Goal: Task Accomplishment & Management: Complete application form

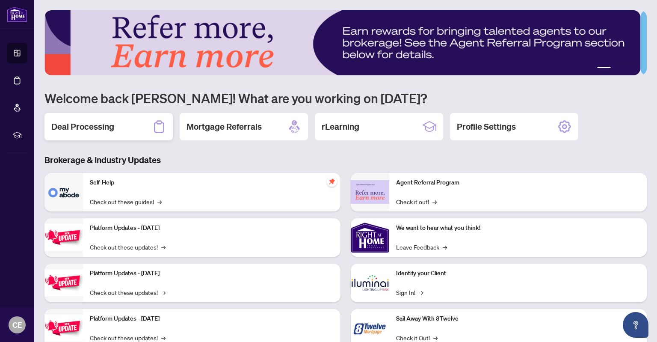
click at [112, 123] on h2 "Deal Processing" at bounding box center [82, 127] width 63 height 12
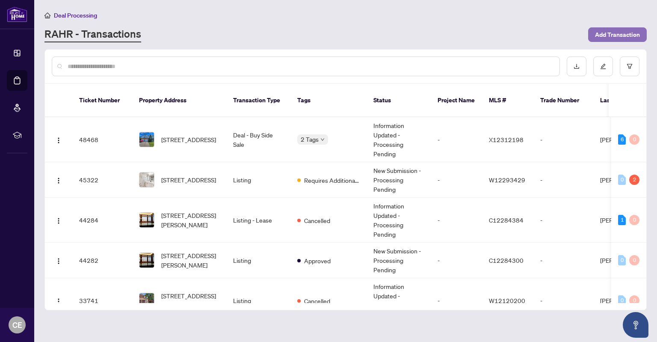
click at [613, 34] on span "Add Transaction" at bounding box center [617, 35] width 45 height 14
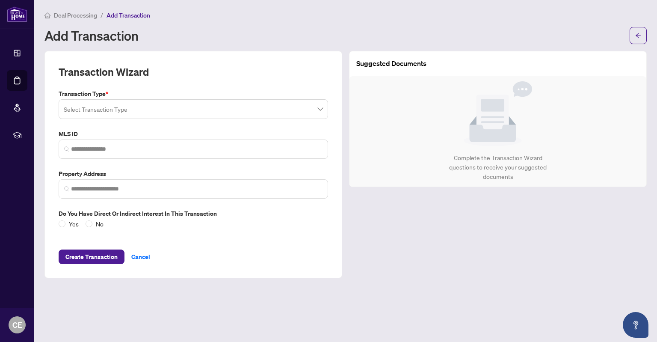
click at [233, 114] on input "search" at bounding box center [190, 110] width 252 height 19
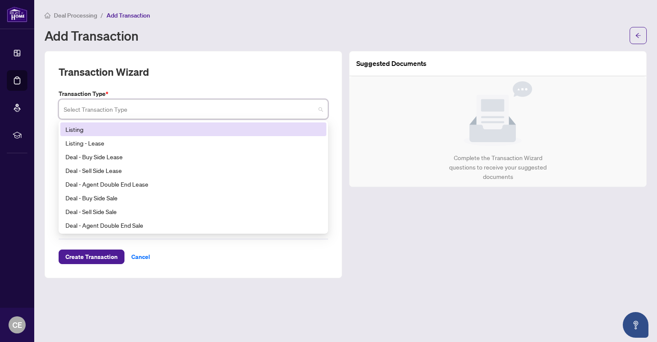
click at [140, 127] on div "Listing" at bounding box center [193, 128] width 256 height 9
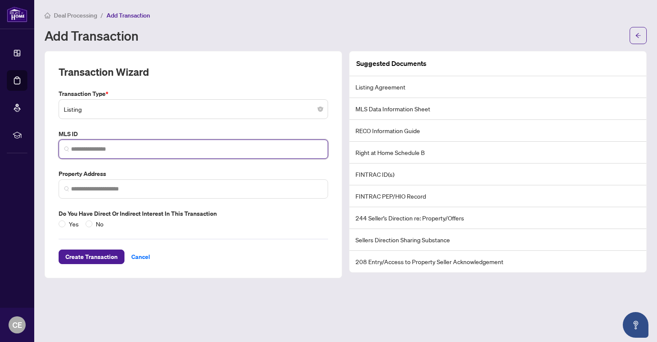
click at [127, 145] on input "search" at bounding box center [197, 149] width 252 height 9
paste input "*********"
type input "*********"
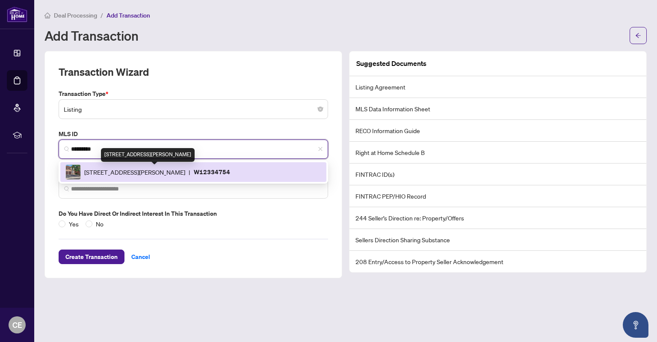
click at [150, 169] on span "[STREET_ADDRESS][PERSON_NAME]" at bounding box center [134, 171] width 101 height 9
type input "**********"
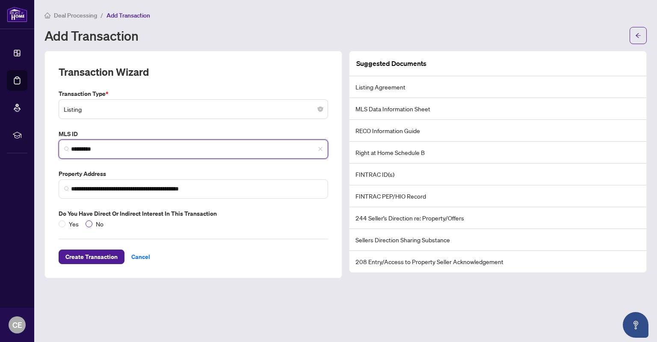
type input "*********"
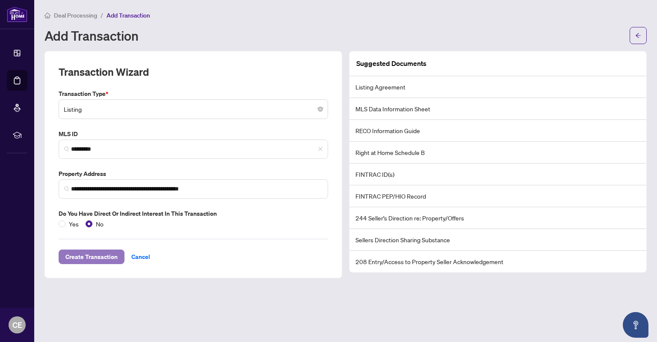
click at [85, 253] on span "Create Transaction" at bounding box center [91, 257] width 52 height 14
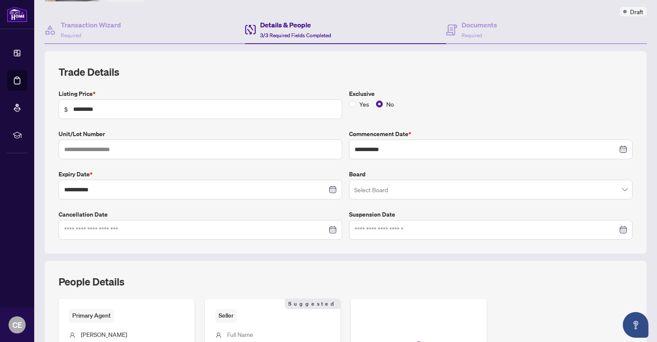
scroll to position [86, 0]
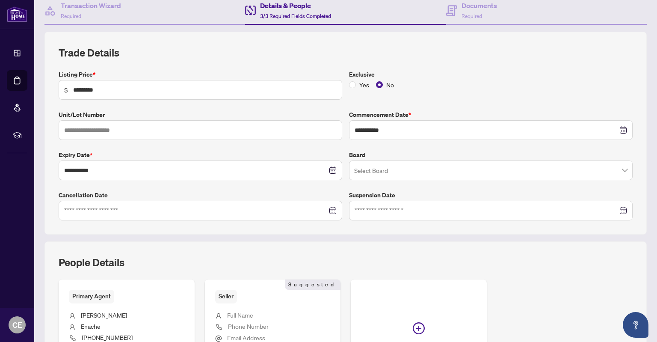
click at [447, 167] on input "search" at bounding box center [487, 171] width 266 height 19
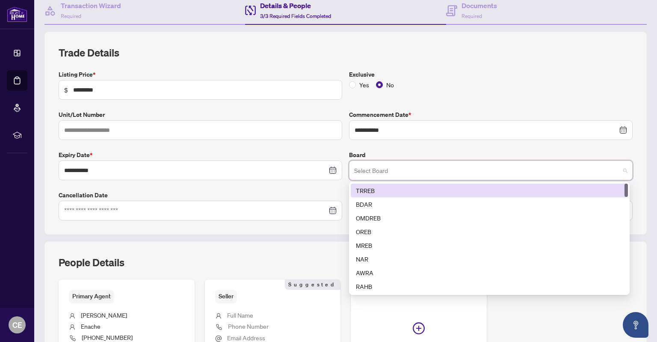
click at [421, 189] on div "TRREB" at bounding box center [489, 190] width 267 height 9
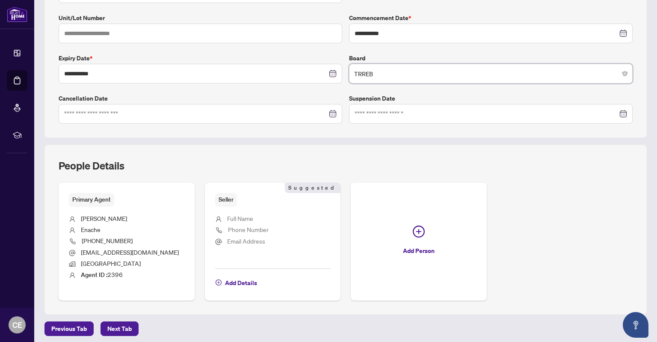
scroll to position [214, 0]
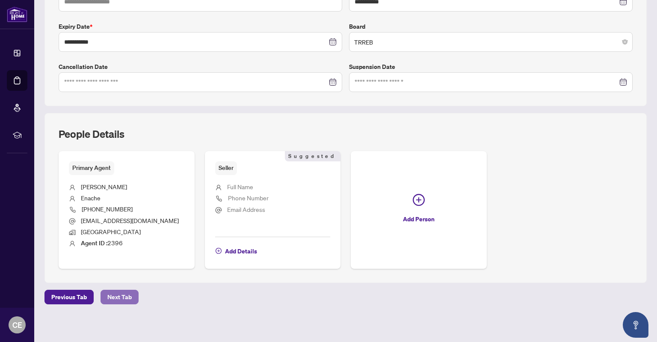
click at [121, 293] on span "Next Tab" at bounding box center [119, 297] width 24 height 14
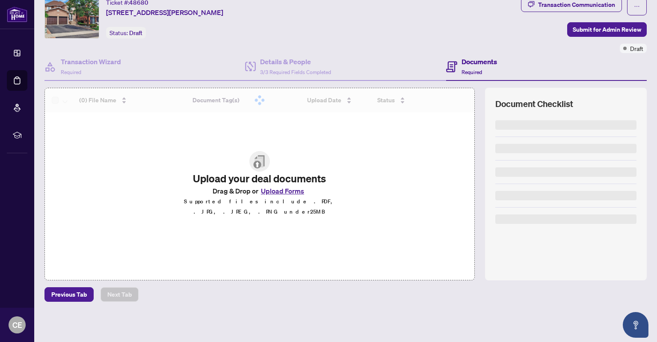
scroll to position [28, 0]
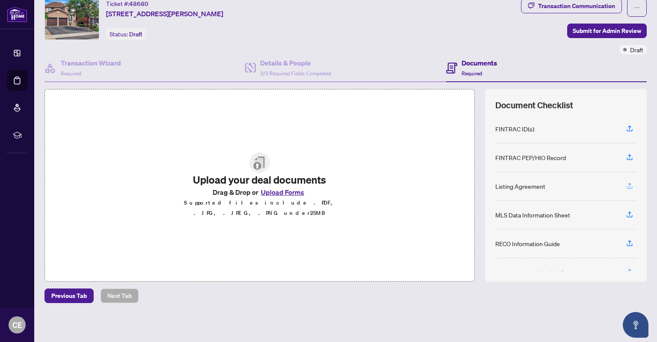
click at [627, 186] on icon "button" at bounding box center [630, 187] width 6 height 2
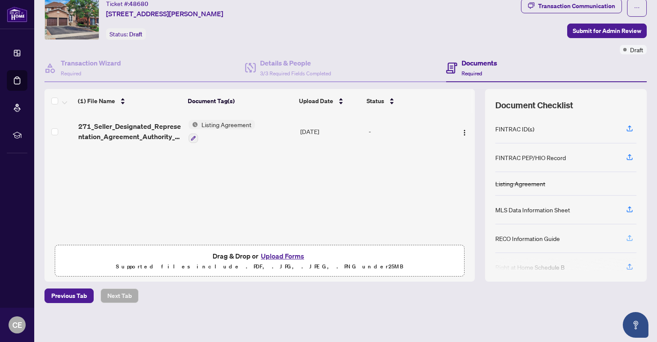
click at [628, 235] on icon "button" at bounding box center [629, 237] width 3 height 4
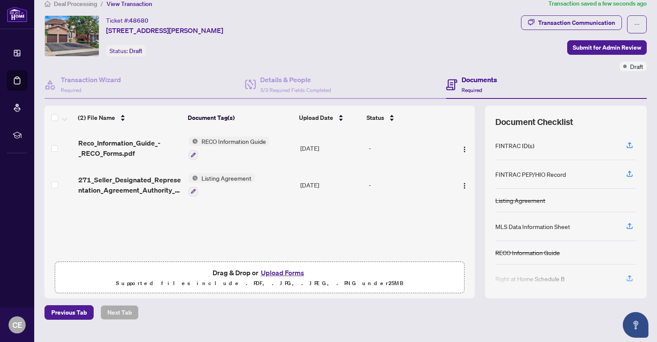
scroll to position [0, 0]
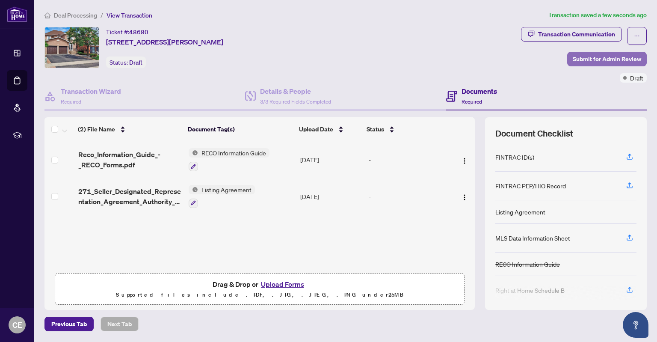
click at [593, 55] on span "Submit for Admin Review" at bounding box center [607, 59] width 68 height 14
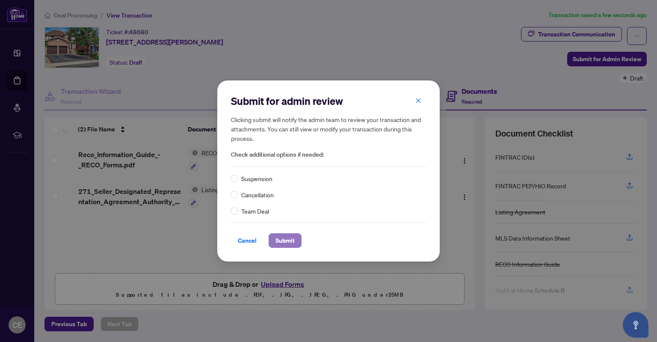
click at [287, 240] on span "Submit" at bounding box center [284, 241] width 19 height 14
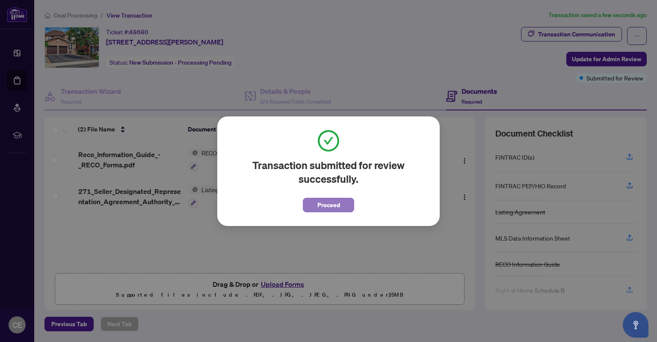
click at [334, 204] on span "Proceed" at bounding box center [328, 205] width 23 height 14
